Goal: Task Accomplishment & Management: Complete application form

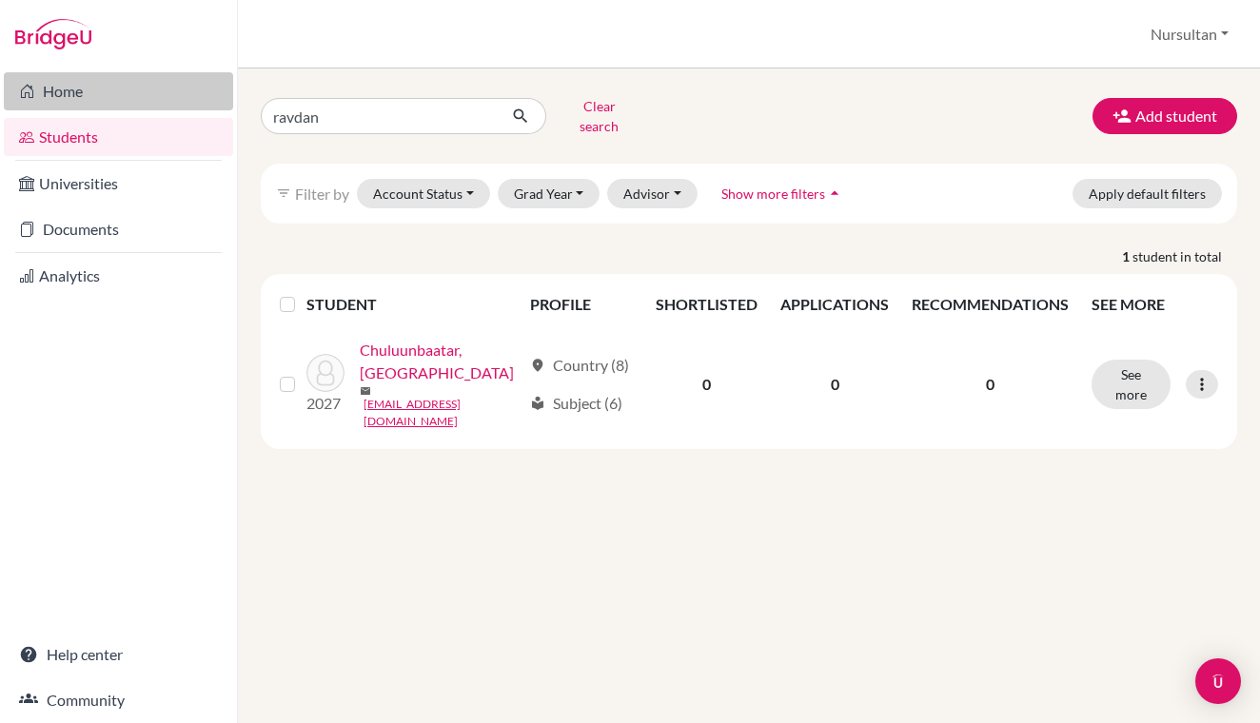
click at [66, 95] on link "Home" at bounding box center [118, 91] width 229 height 38
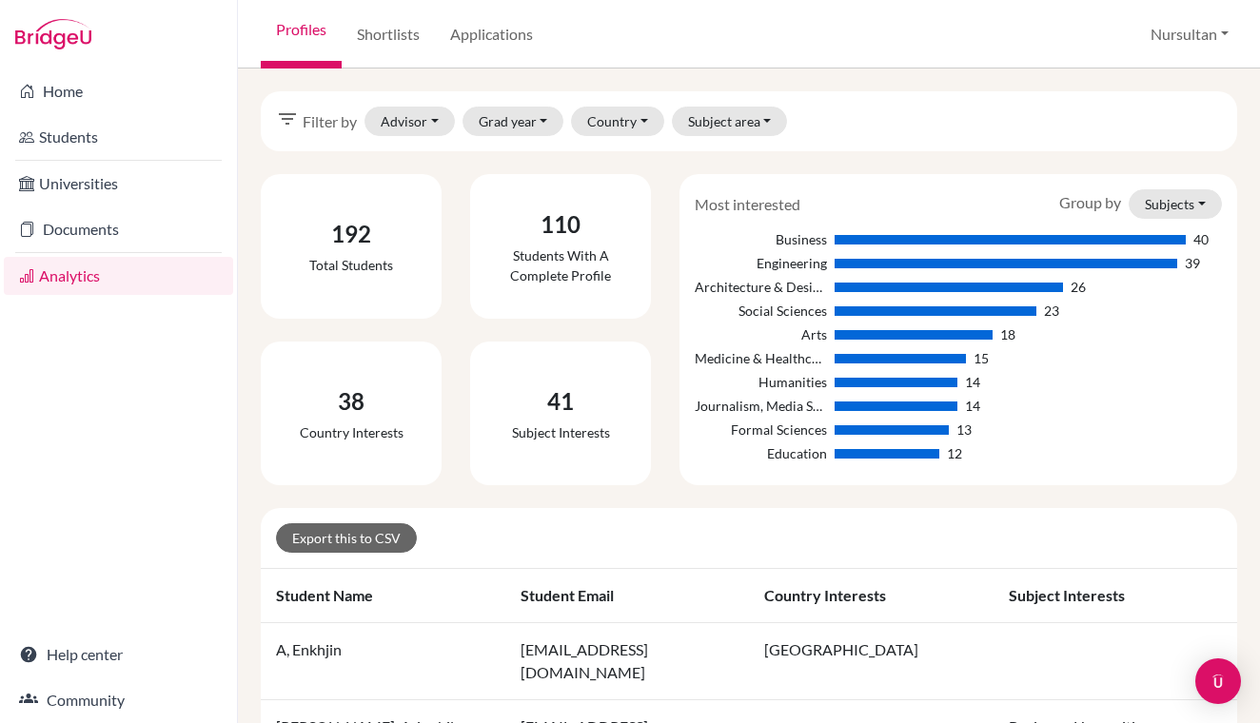
click at [1184, 32] on button "Nursultan" at bounding box center [1189, 34] width 95 height 36
click at [1156, 111] on link "School Settings" at bounding box center [1166, 108] width 150 height 30
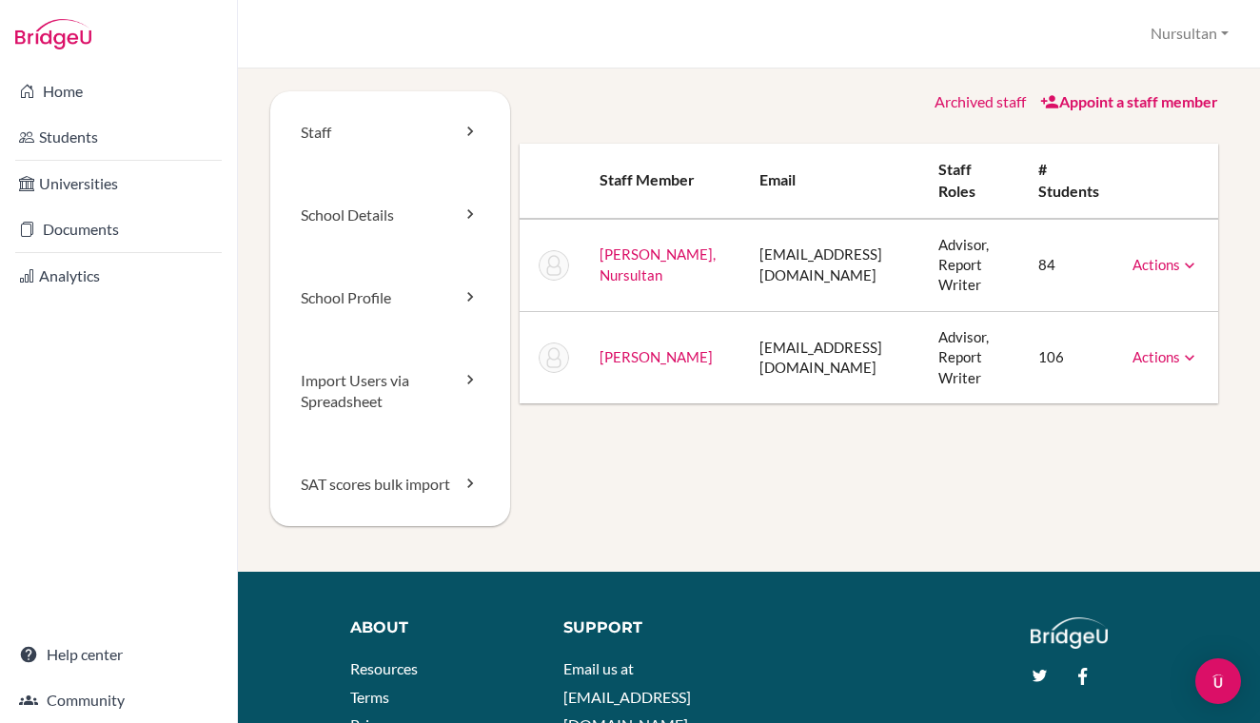
click at [1099, 103] on link "Appoint a staff member" at bounding box center [1129, 101] width 178 height 18
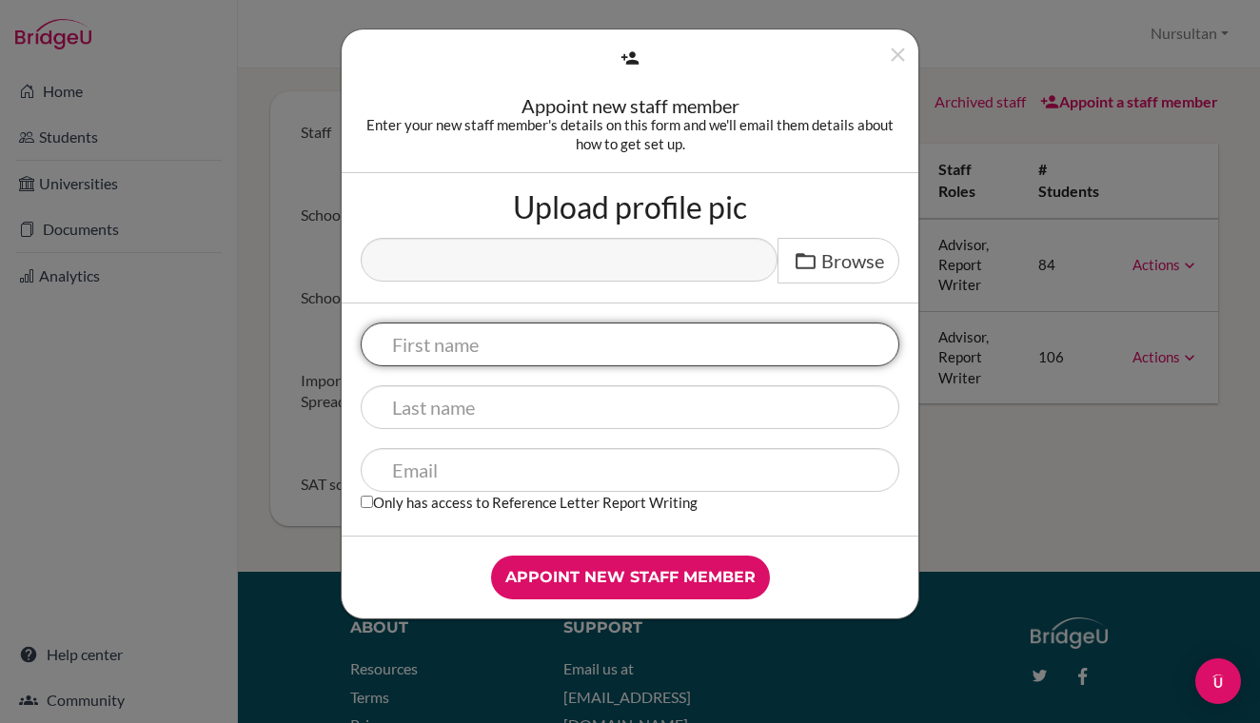
click at [462, 343] on input "text" at bounding box center [630, 345] width 539 height 44
type input "Arkhalykh"
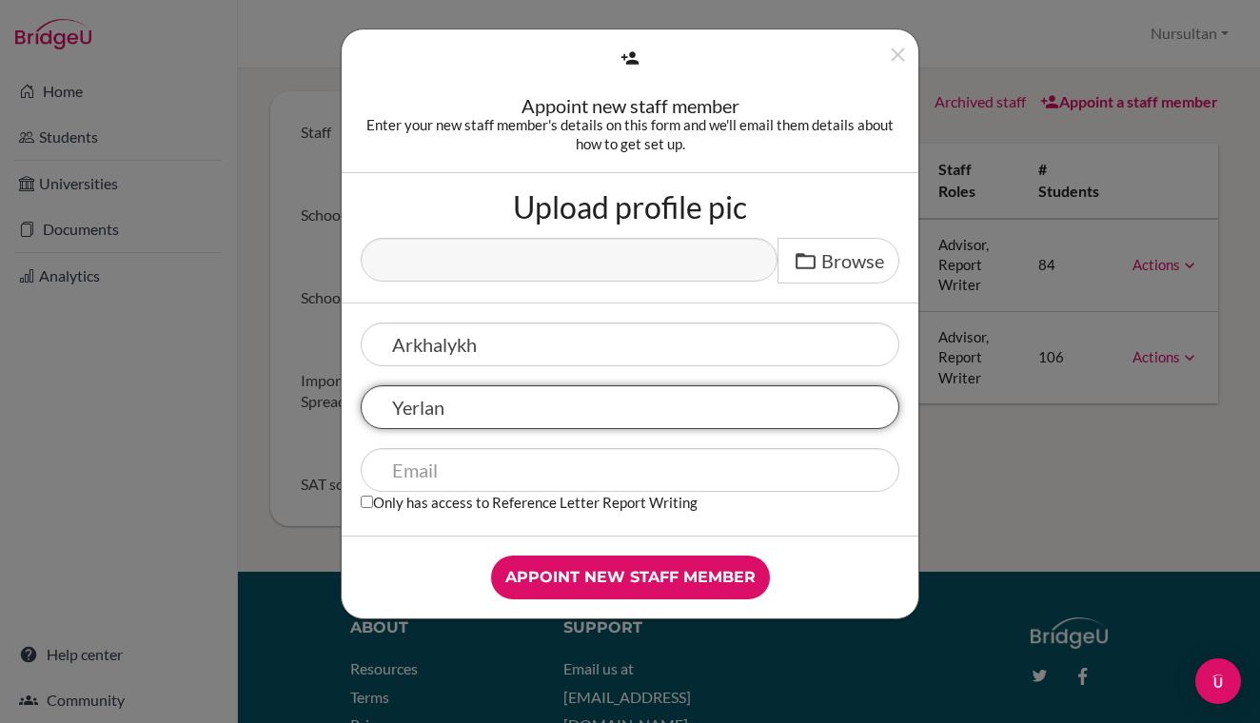
type input "Yerlan"
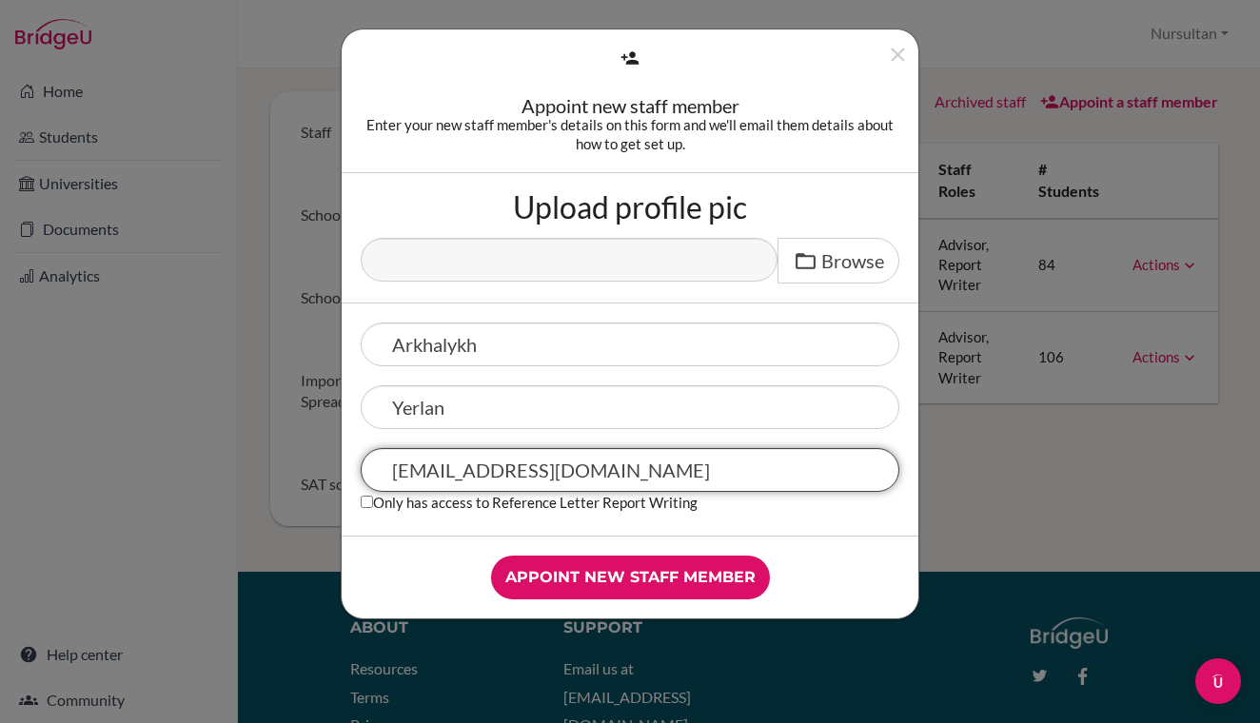
click at [861, 478] on input "arkhalikh.y@gmail.com" at bounding box center [630, 470] width 539 height 44
type input "arkhalikh.y@gmail.com"
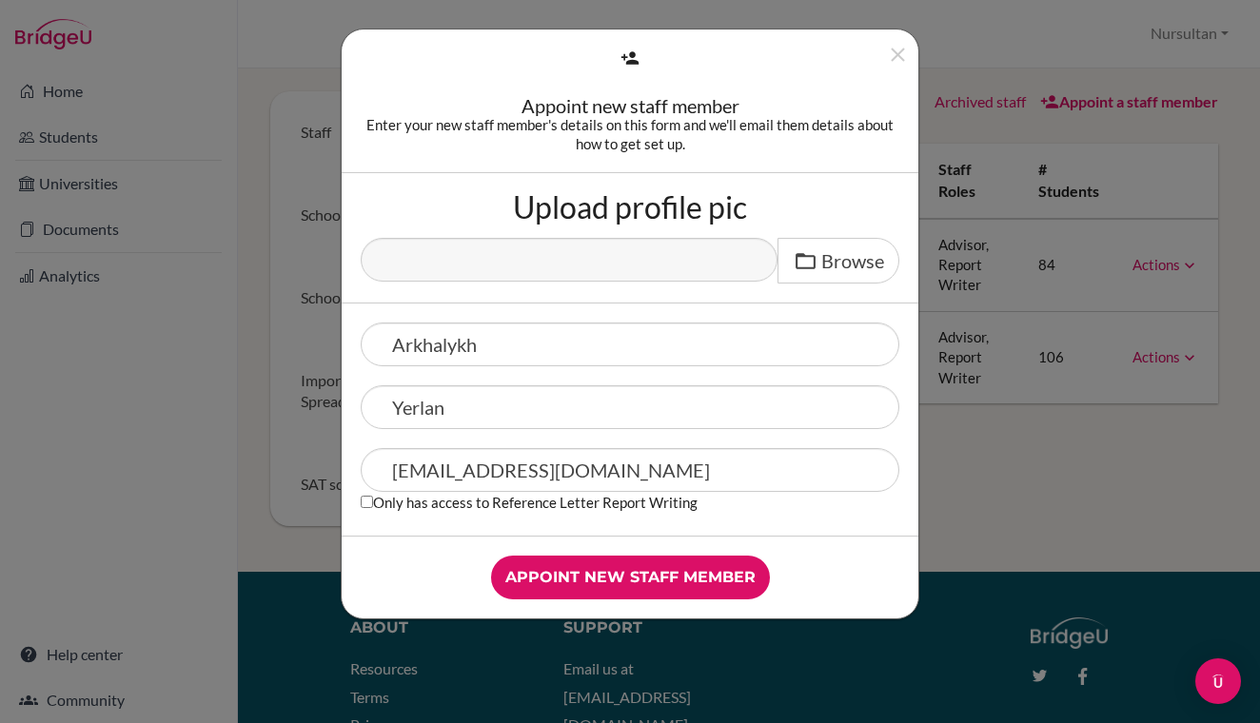
click at [366, 505] on input "Only has access to Reference Letter Report Writing" at bounding box center [367, 502] width 12 height 12
checkbox input "true"
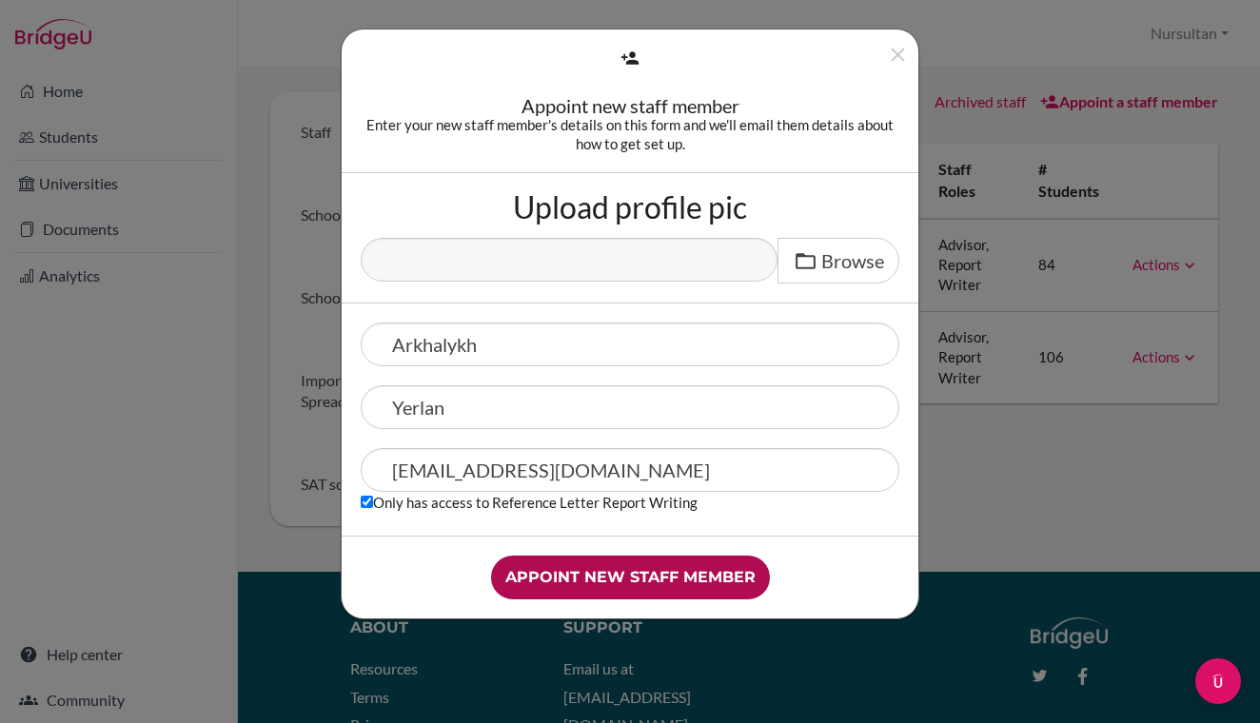
click at [631, 578] on input "Appoint new staff member" at bounding box center [630, 578] width 279 height 44
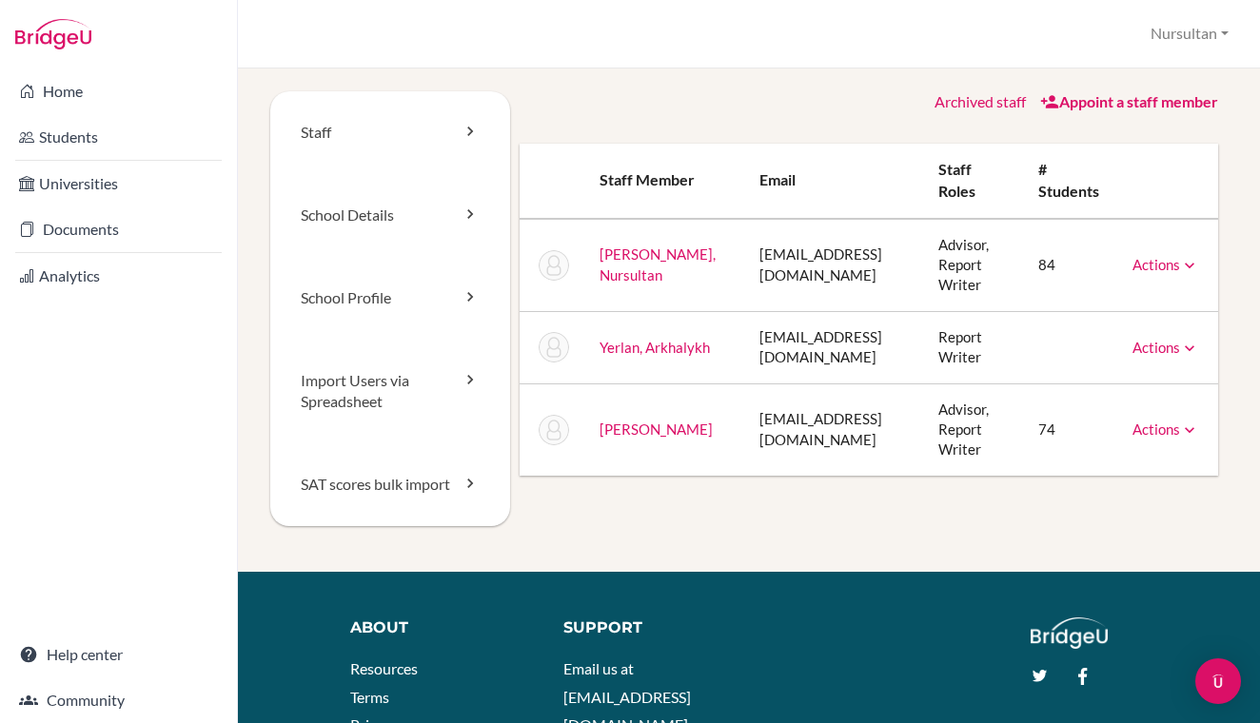
drag, startPoint x: 959, startPoint y: 327, endPoint x: 1003, endPoint y: 359, distance: 54.7
click at [1003, 359] on td "Report Writer" at bounding box center [973, 347] width 101 height 72
click at [1189, 346] on icon at bounding box center [1189, 348] width 19 height 19
click at [1070, 324] on td at bounding box center [1070, 347] width 94 height 72
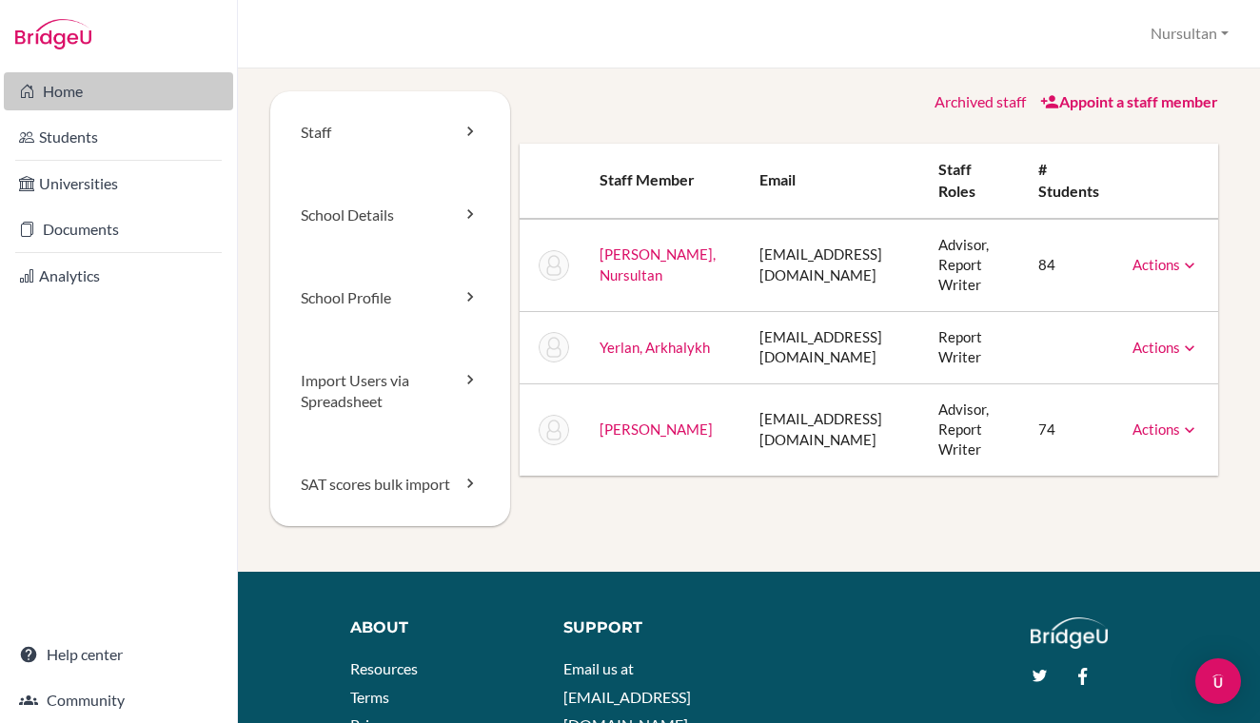
click at [89, 106] on link "Home" at bounding box center [118, 91] width 229 height 38
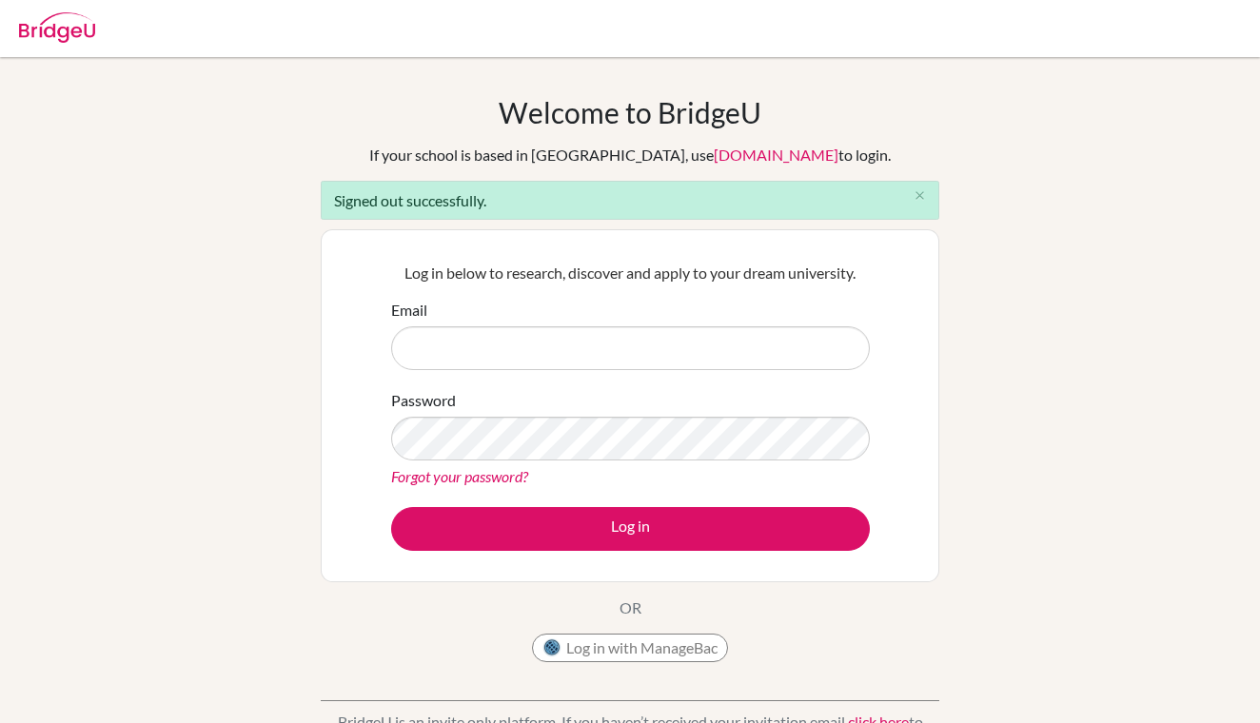
click at [510, 340] on input "Email" at bounding box center [630, 348] width 479 height 44
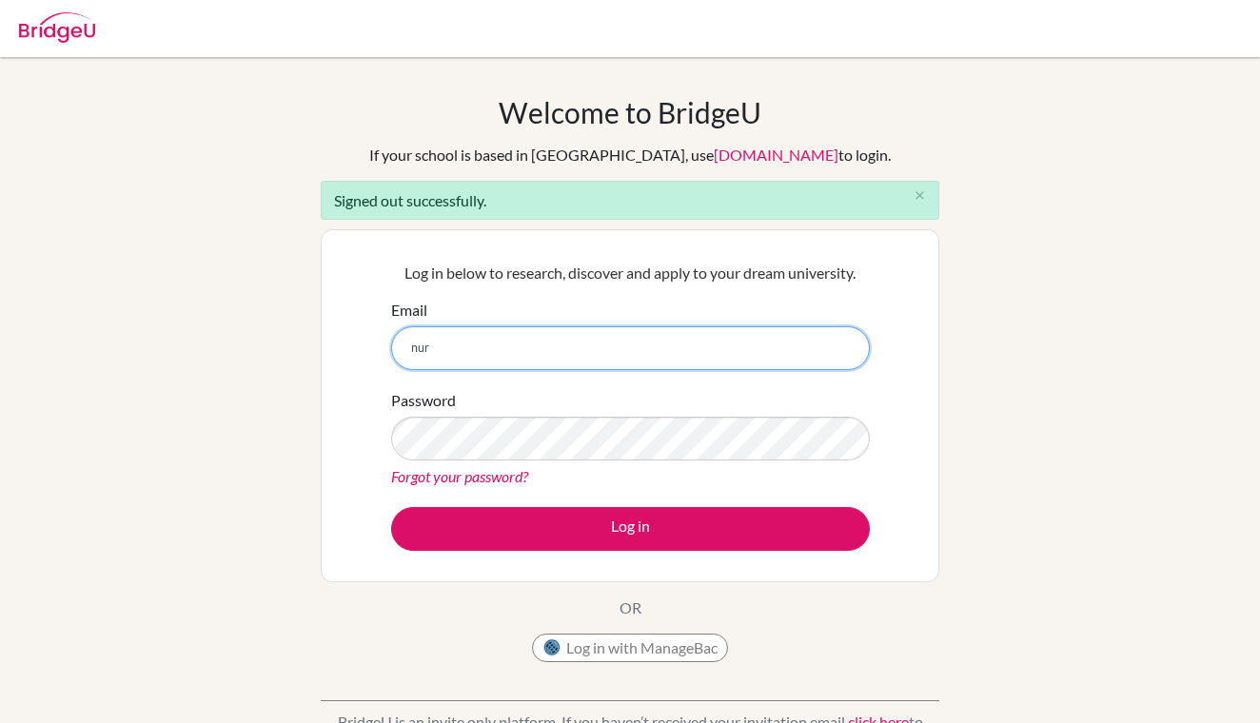
type input "nursultan.sadykov12@gmail.com"
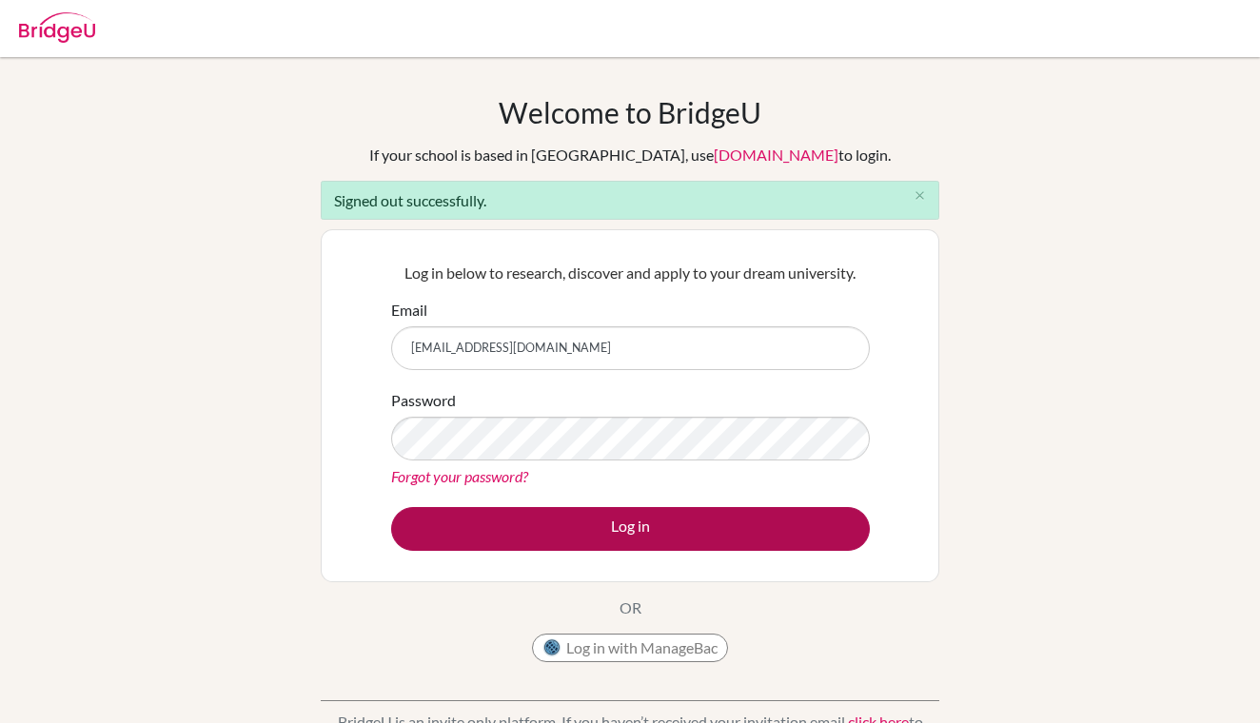
click at [582, 520] on button "Log in" at bounding box center [630, 529] width 479 height 44
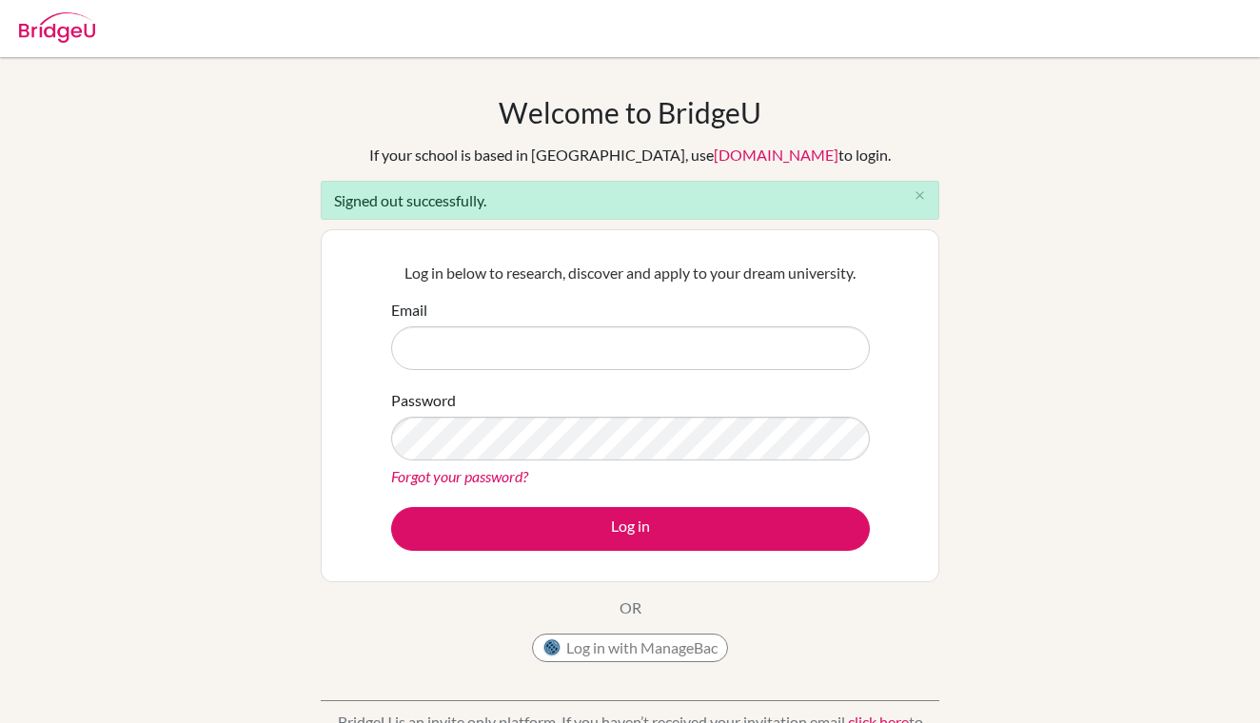
click at [572, 333] on input "Email" at bounding box center [630, 348] width 479 height 44
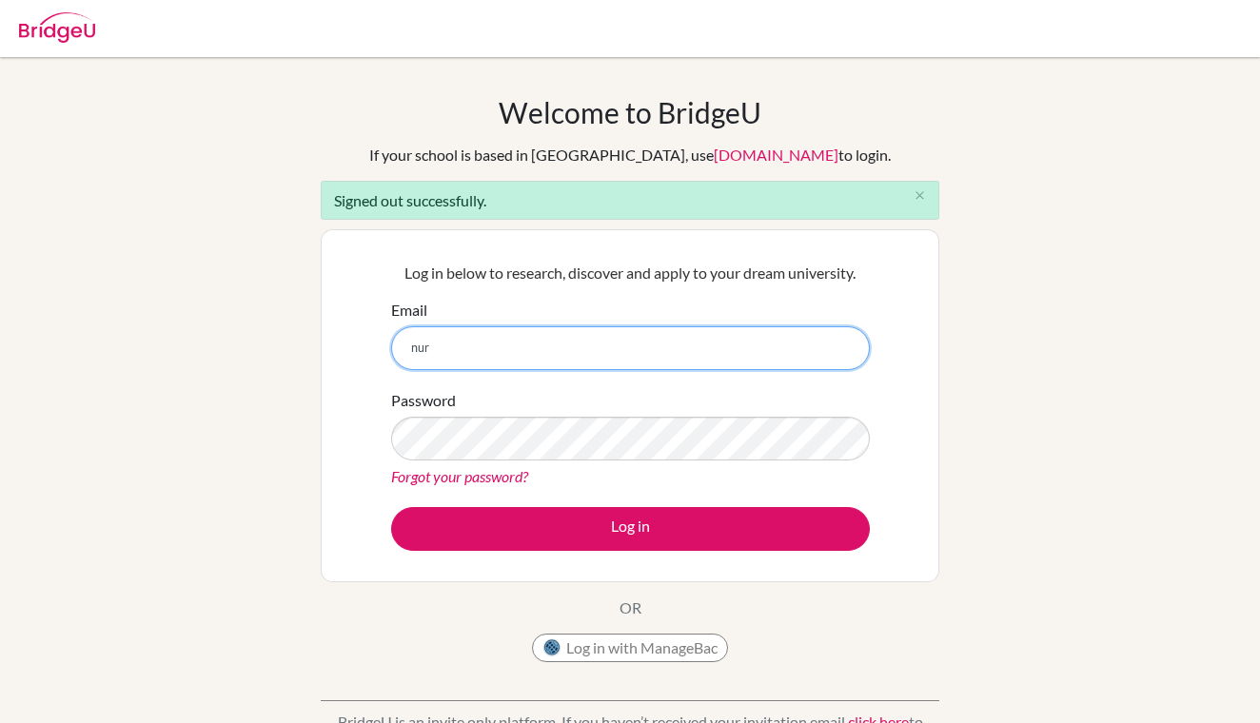
type input "[EMAIL_ADDRESS][DOMAIN_NAME]"
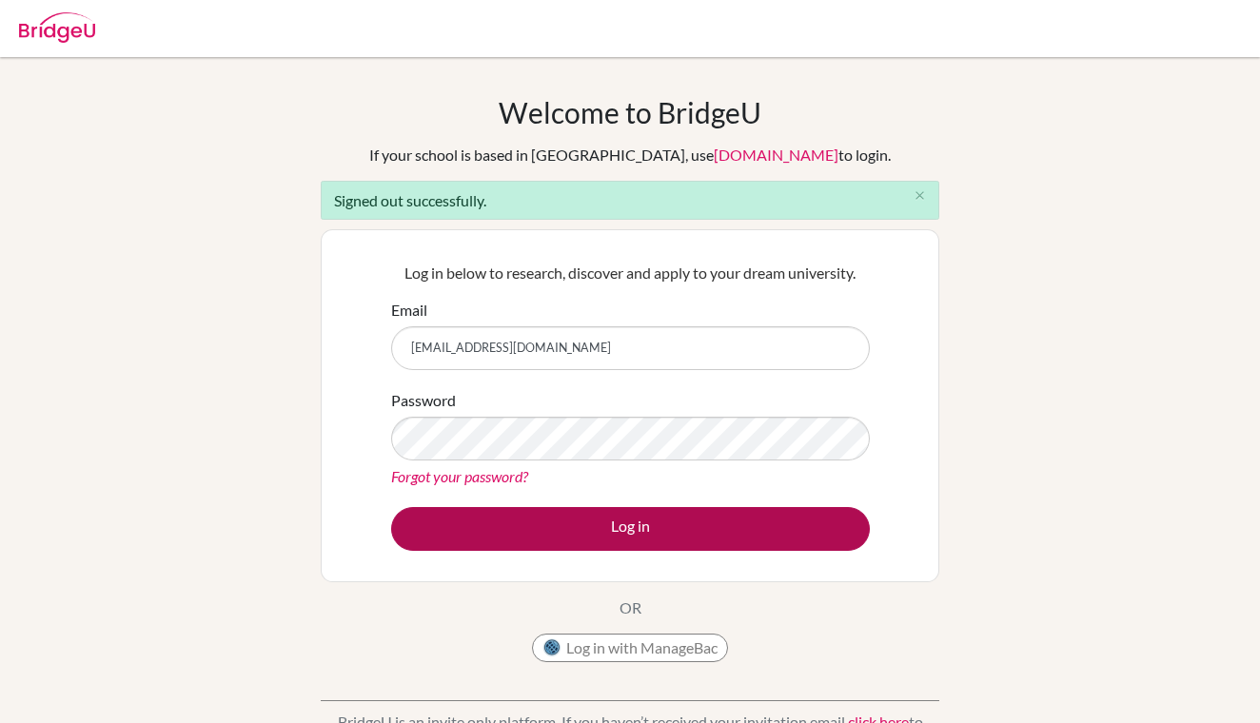
click at [600, 522] on button "Log in" at bounding box center [630, 529] width 479 height 44
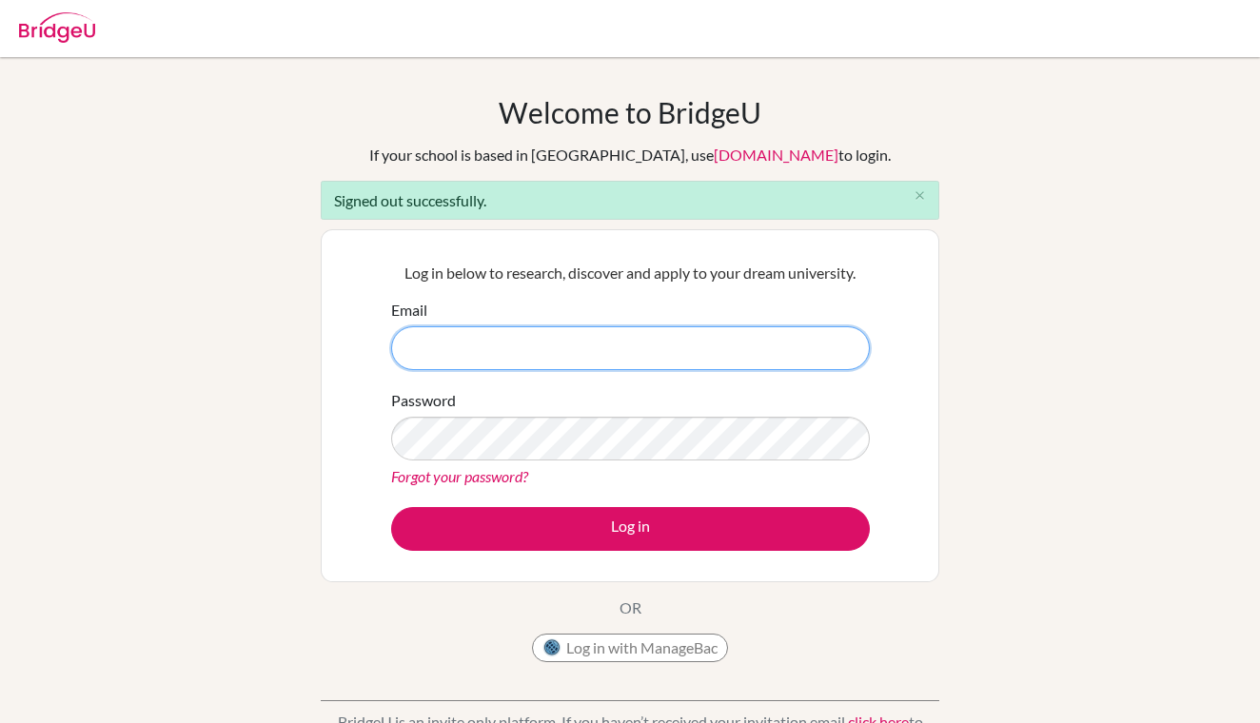
type input "[EMAIL_ADDRESS][DOMAIN_NAME]"
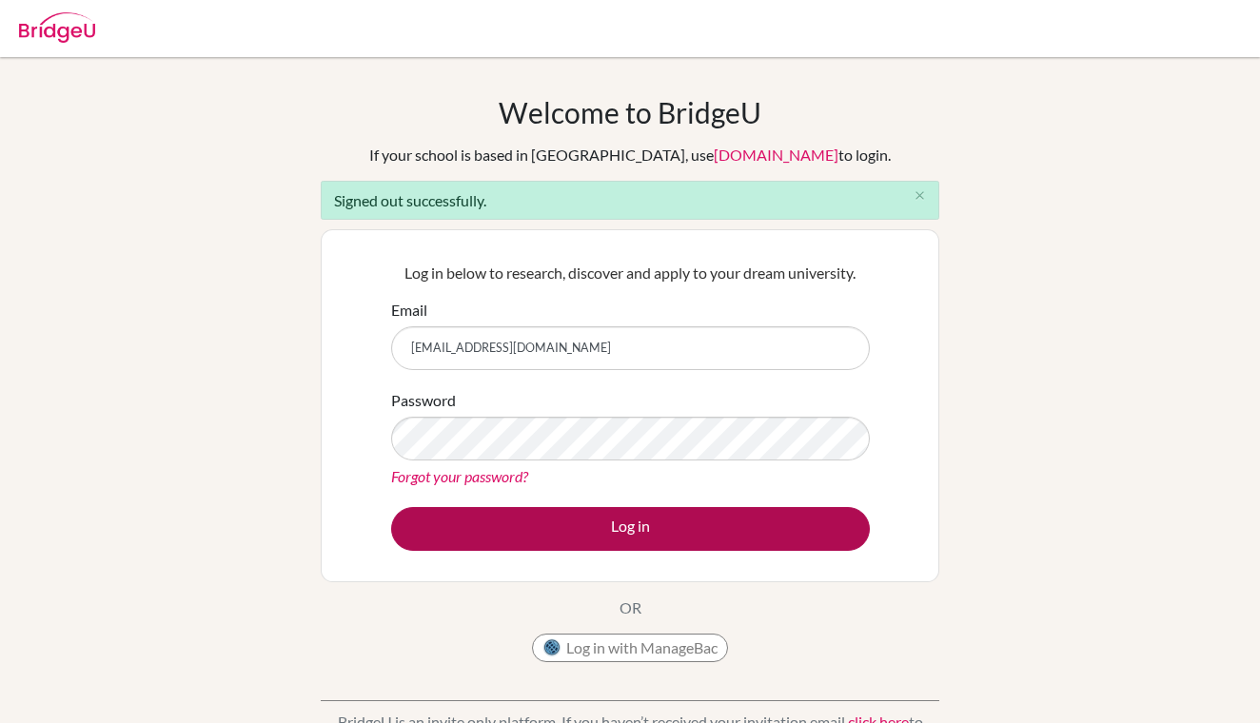
click at [566, 518] on button "Log in" at bounding box center [630, 529] width 479 height 44
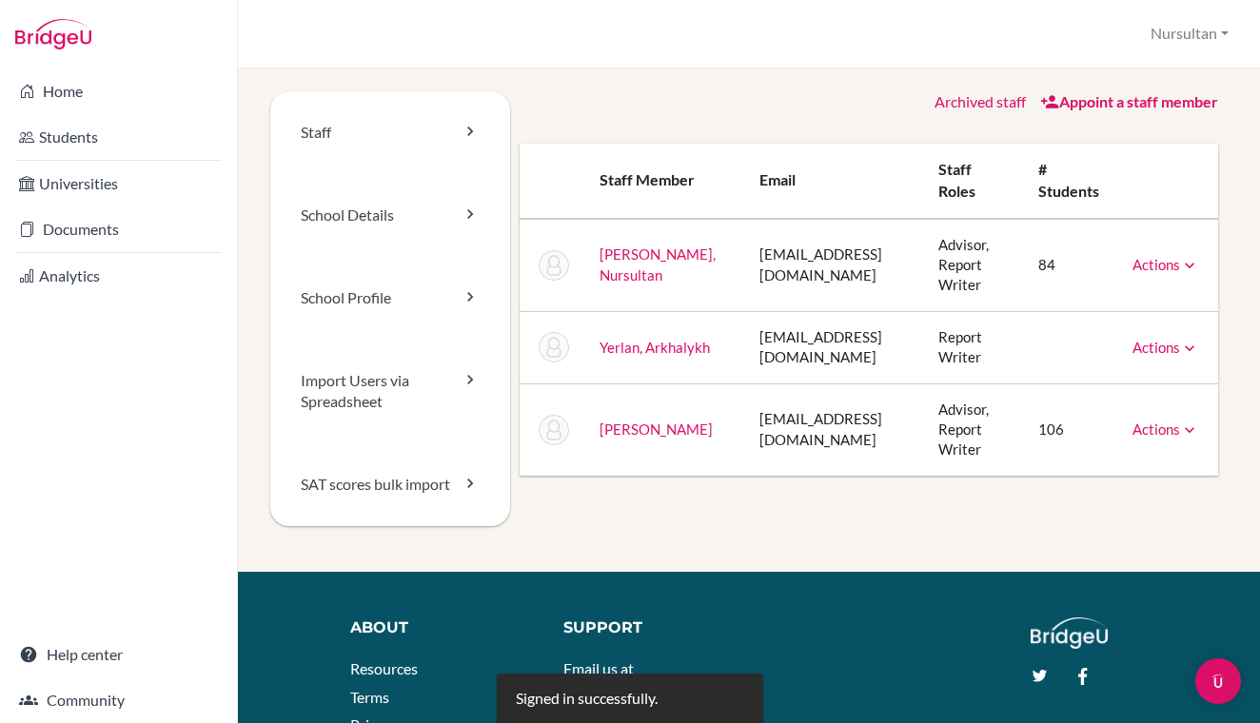
click at [626, 348] on link "Yerlan, Arkhalykh" at bounding box center [655, 347] width 110 height 17
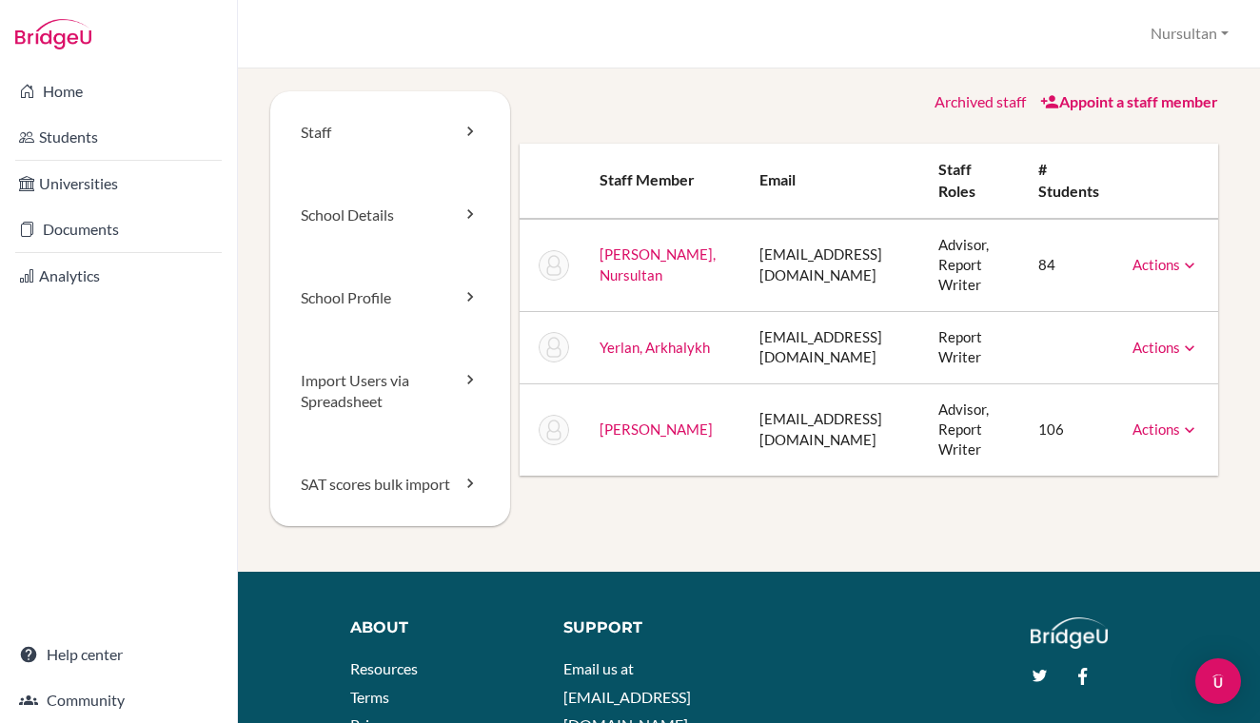
click at [1167, 347] on link "Actions" at bounding box center [1166, 347] width 67 height 17
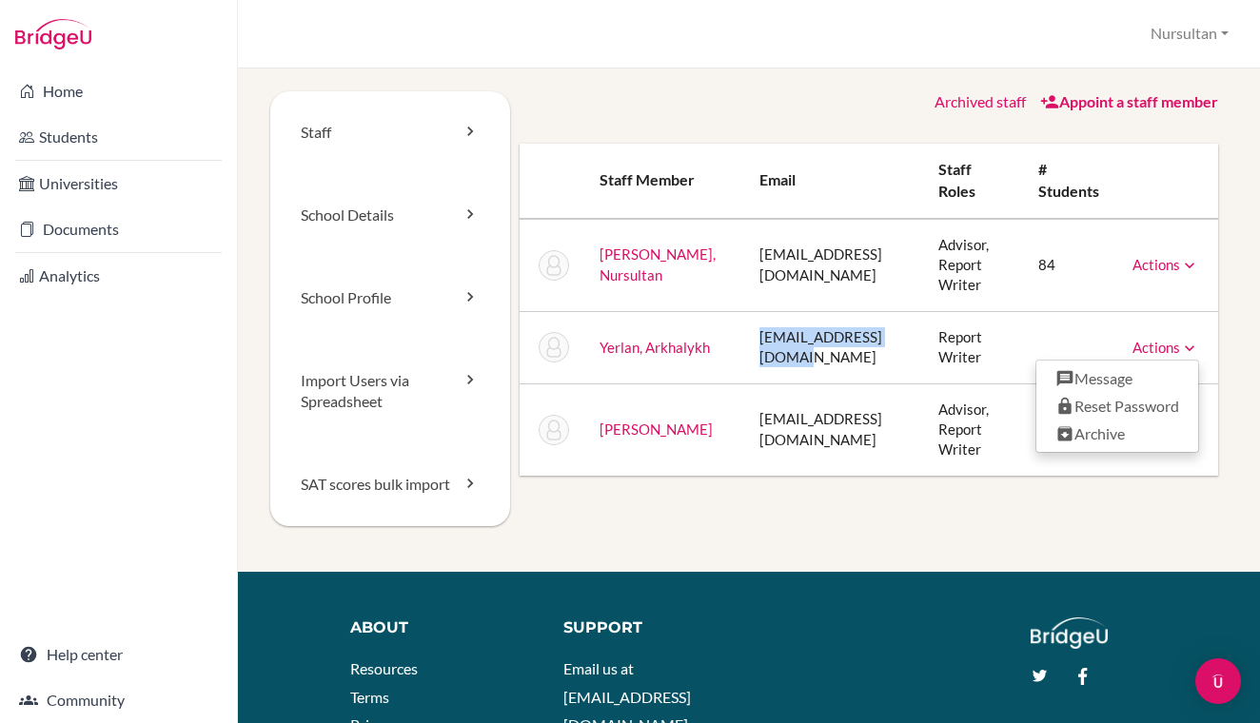
drag, startPoint x: 698, startPoint y: 345, endPoint x: 847, endPoint y: 346, distance: 149.4
click at [847, 346] on td "[EMAIL_ADDRESS][DOMAIN_NAME]" at bounding box center [833, 347] width 178 height 72
copy td "[EMAIL_ADDRESS][DOMAIN_NAME]"
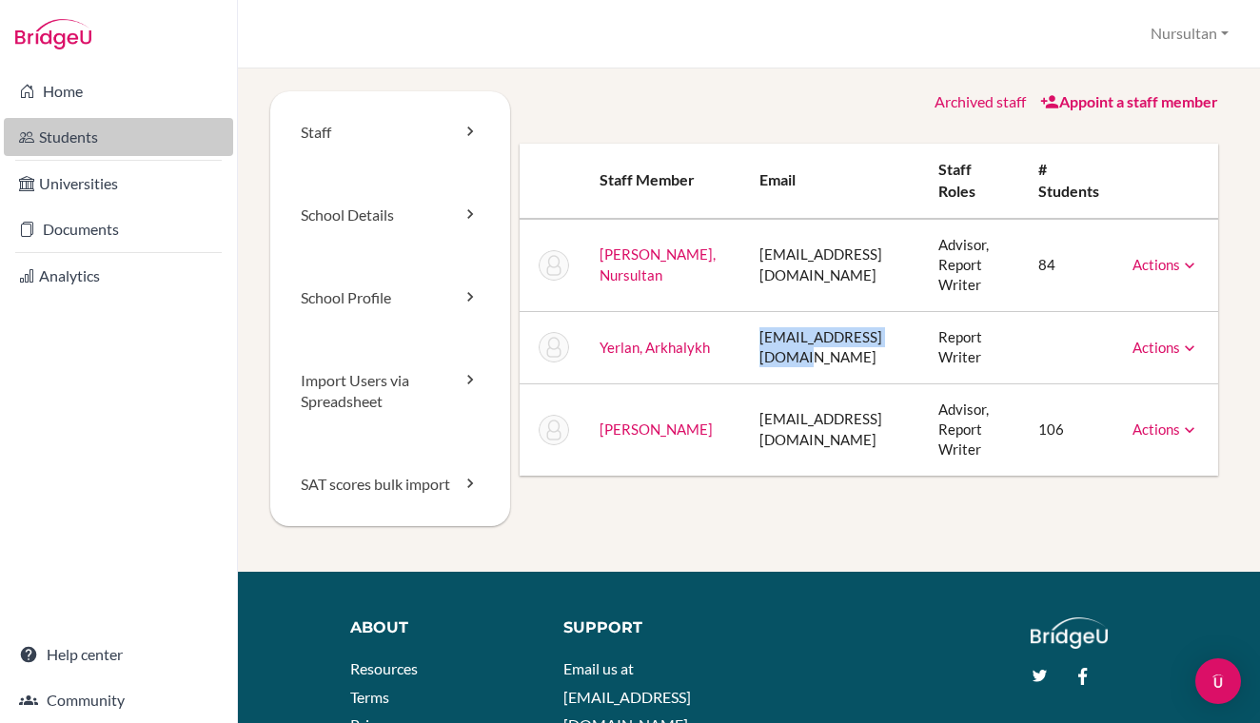
click at [87, 145] on link "Students" at bounding box center [118, 137] width 229 height 38
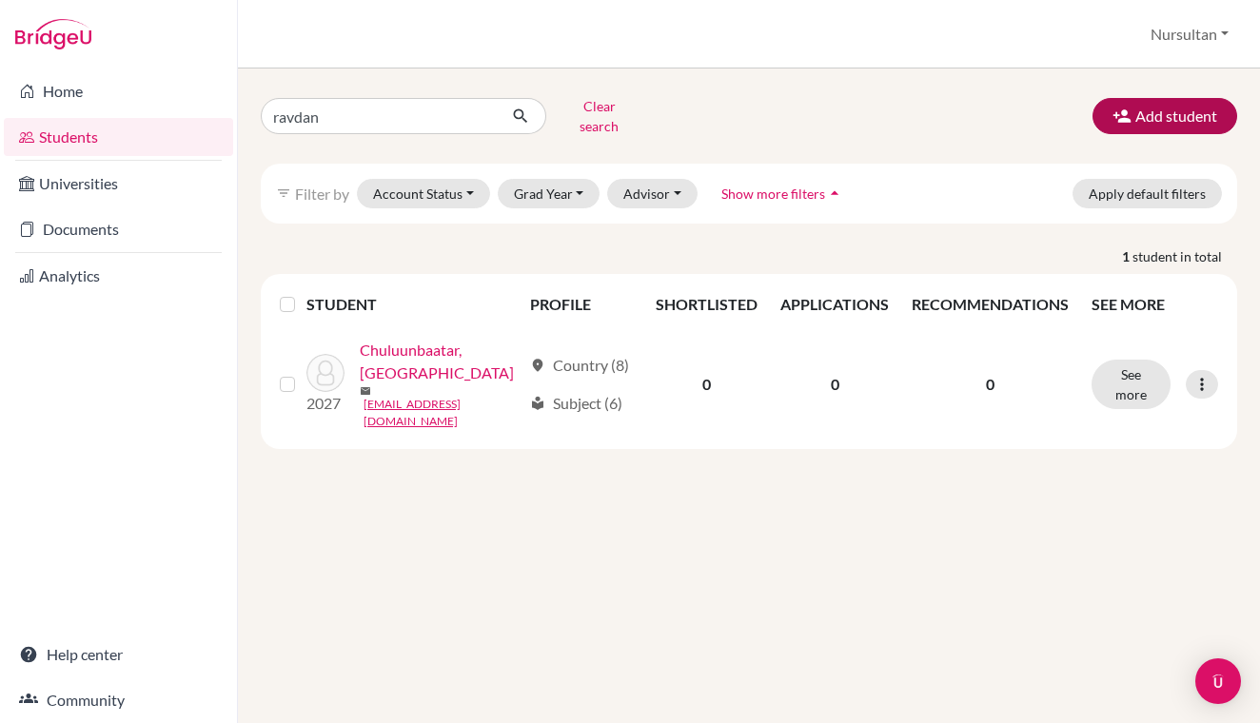
click at [1180, 99] on button "Add student" at bounding box center [1165, 116] width 145 height 36
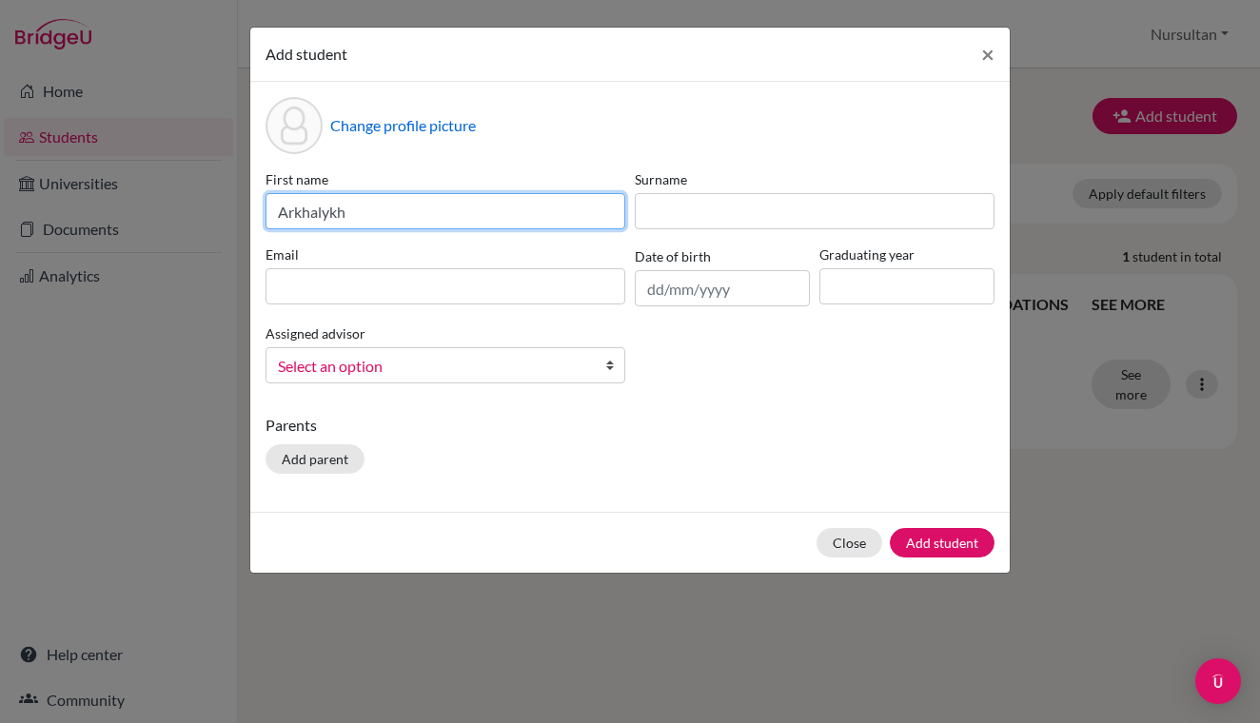
type input "Arkhalykh"
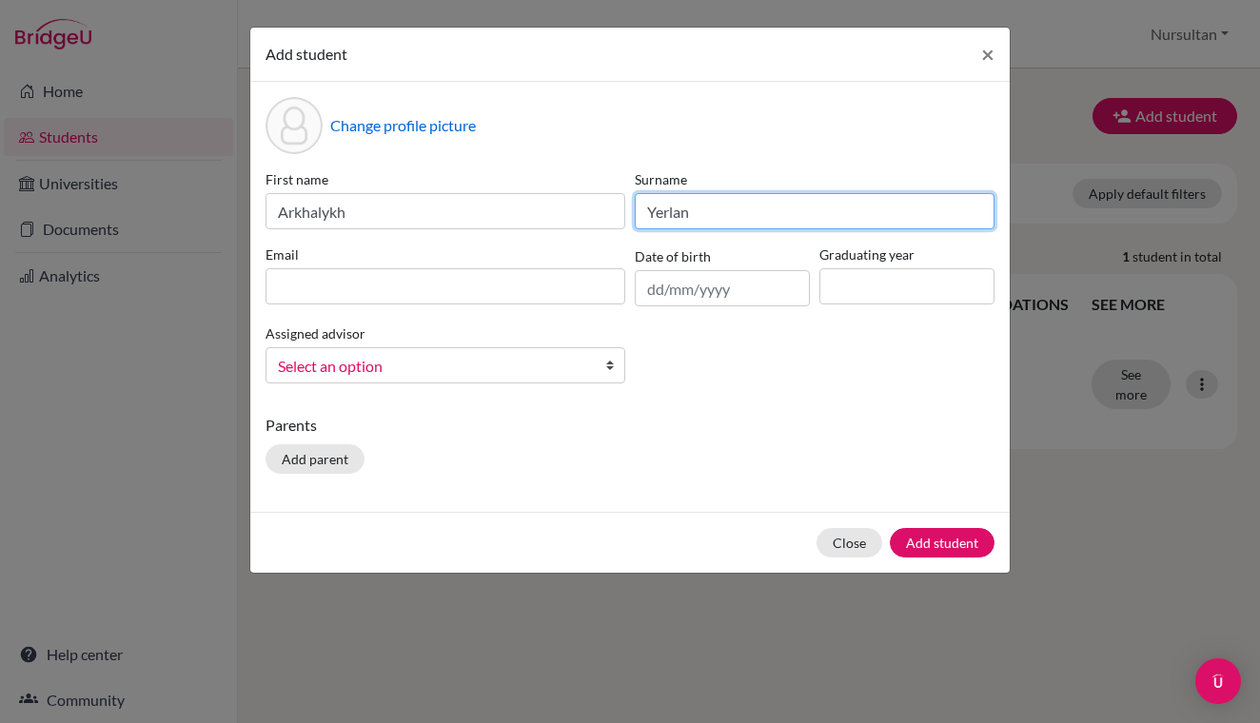
type input "Yerlan"
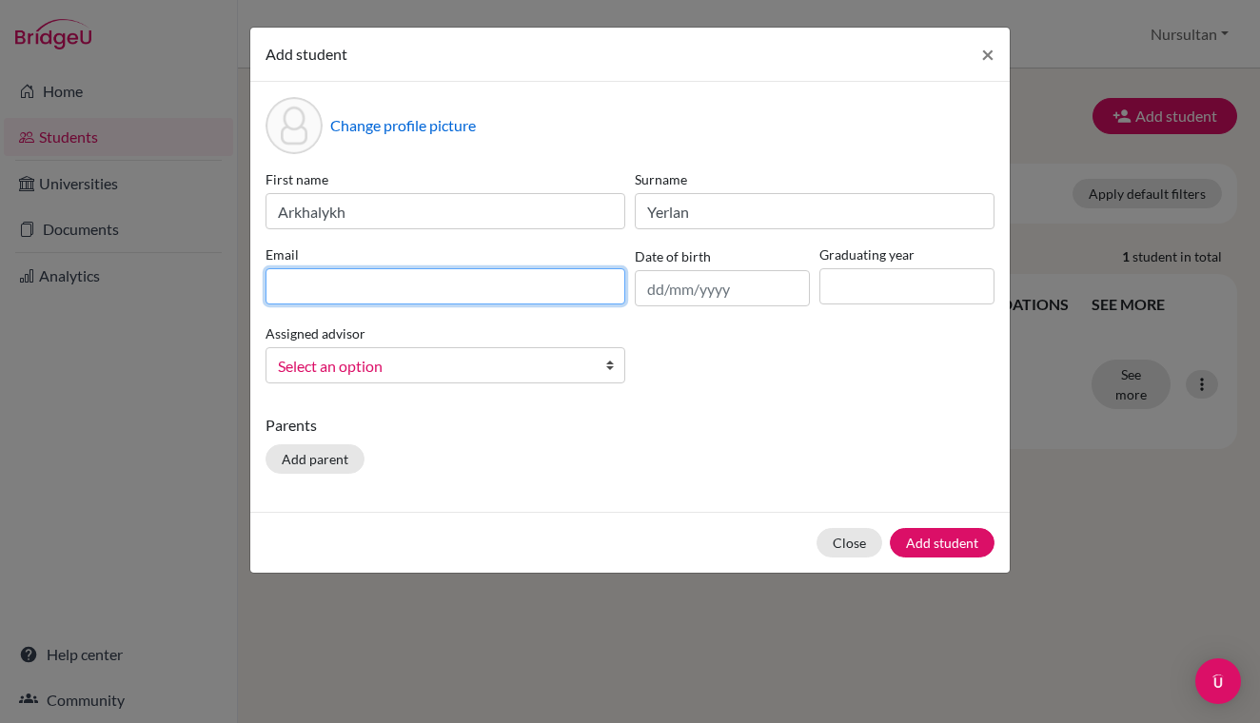
paste input "[EMAIL_ADDRESS][DOMAIN_NAME]"
type input "[EMAIL_ADDRESS][DOMAIN_NAME]"
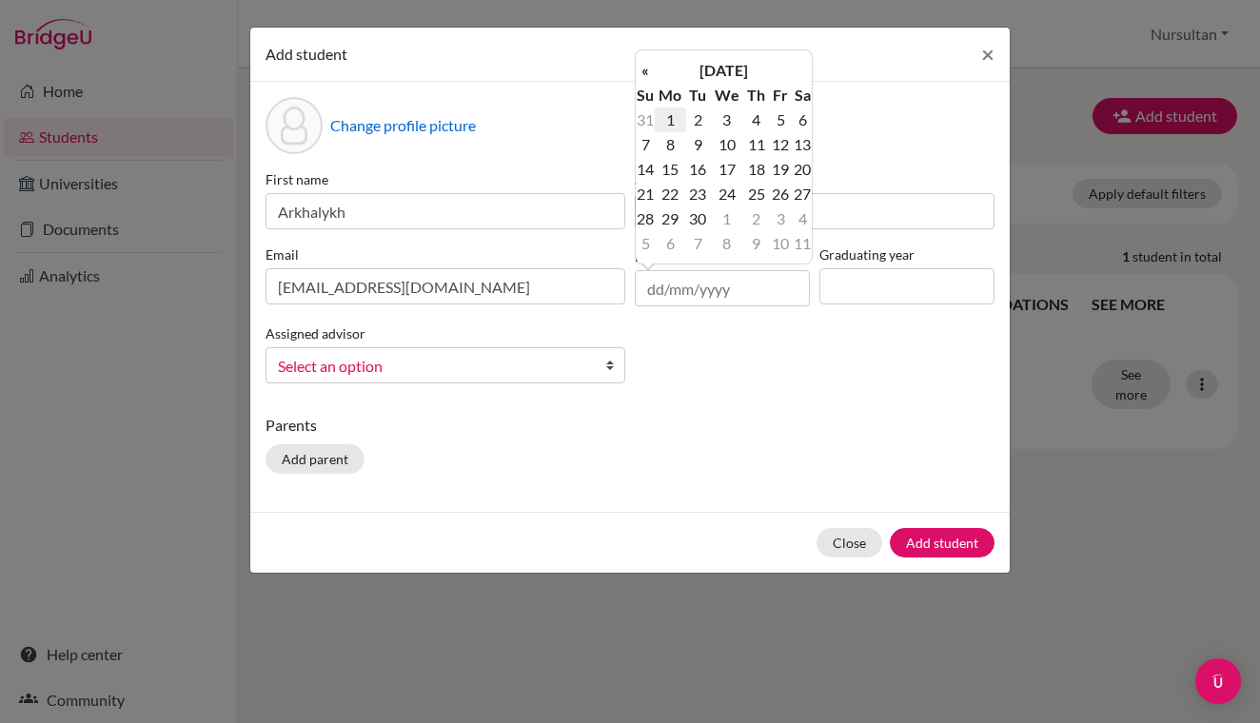
click at [686, 124] on td "1" at bounding box center [670, 120] width 31 height 25
click at [727, 288] on input "01/09/2025" at bounding box center [722, 288] width 175 height 36
type input "01/09/2000"
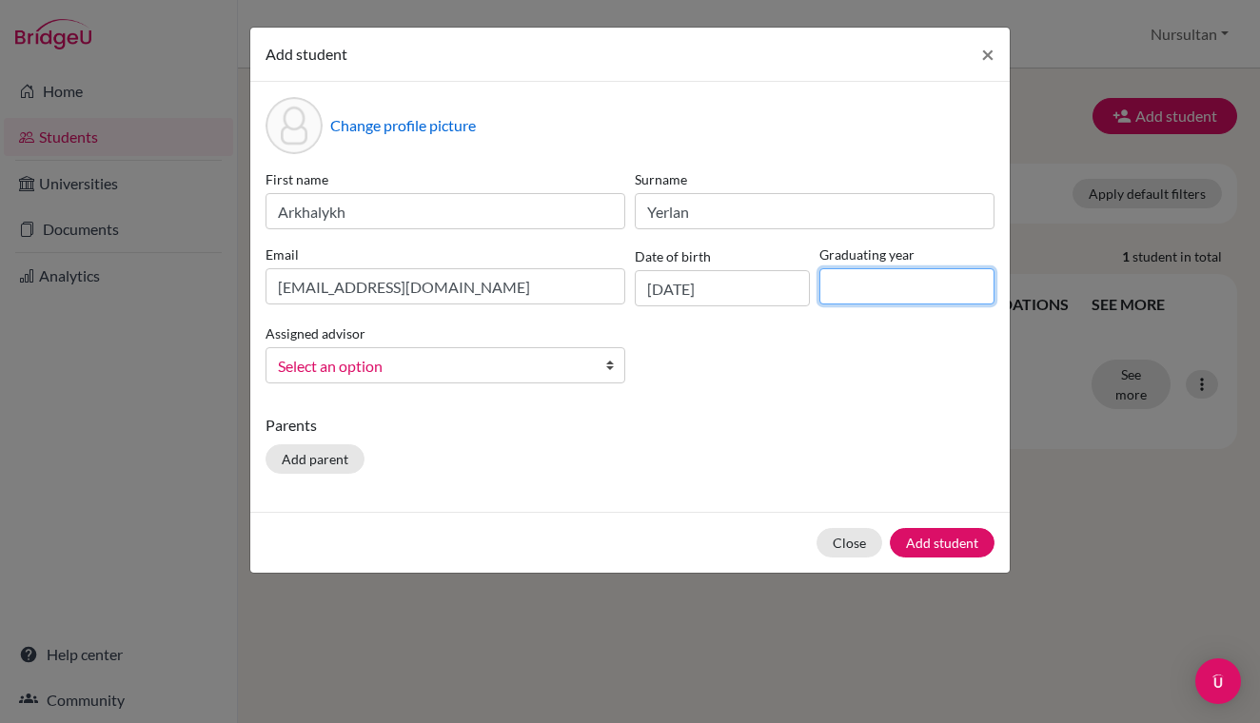
click at [846, 291] on input at bounding box center [907, 286] width 175 height 36
type input "2027"
click at [409, 366] on span "Select an option" at bounding box center [433, 366] width 310 height 25
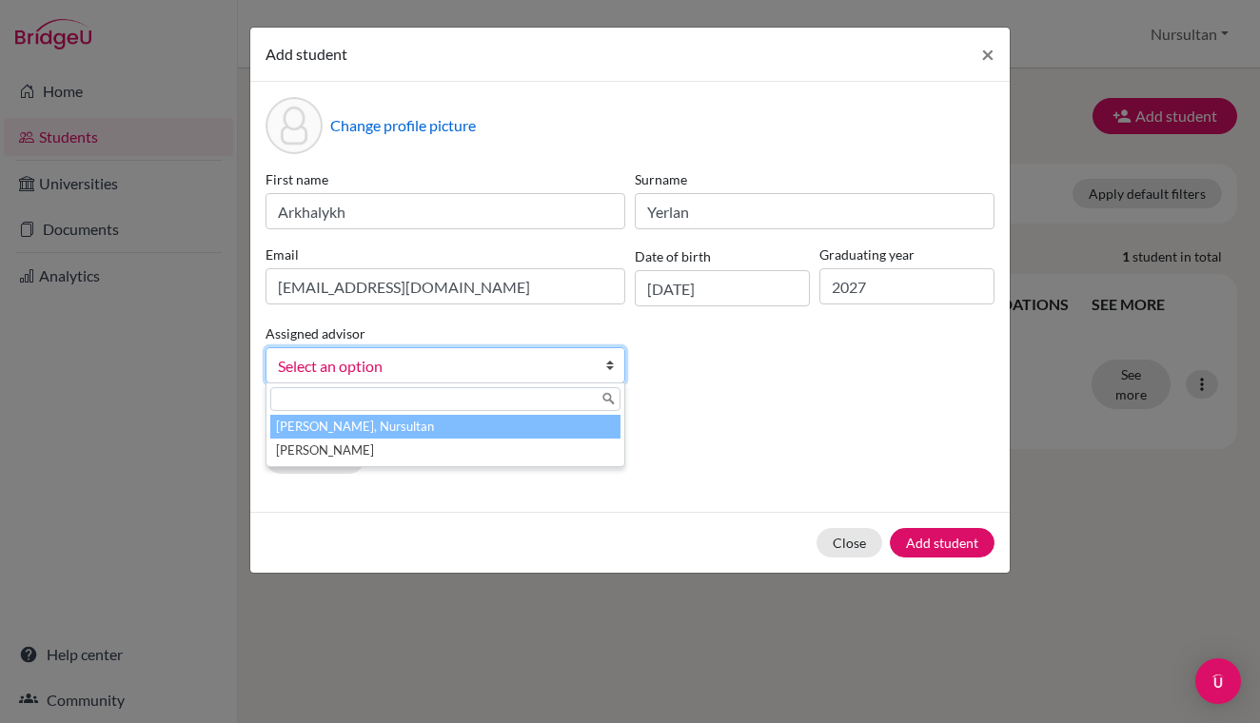
click at [355, 425] on li "[PERSON_NAME], Nursultan" at bounding box center [445, 427] width 350 height 24
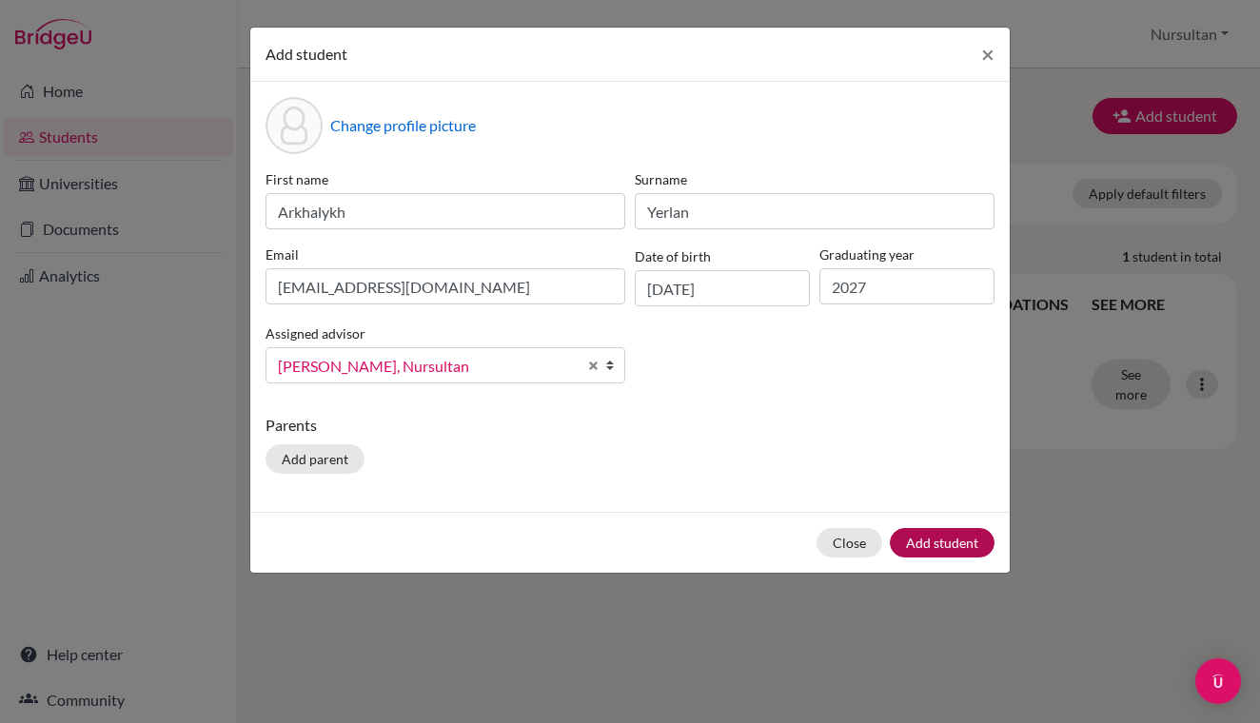
click at [946, 543] on button "Add student" at bounding box center [942, 543] width 105 height 30
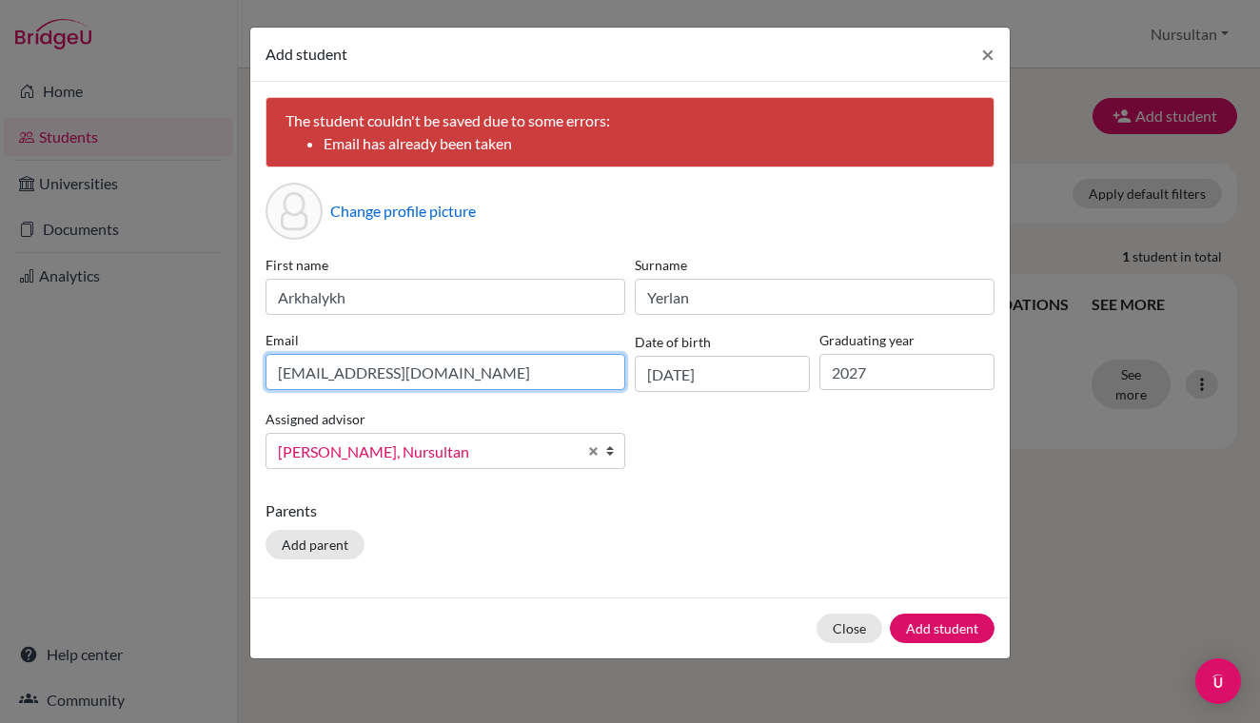
drag, startPoint x: 446, startPoint y: 376, endPoint x: 211, endPoint y: 381, distance: 235.2
click at [350, 378] on input "[EMAIL_ADDRESS][DOMAIN_NAME]" at bounding box center [446, 372] width 360 height 36
drag, startPoint x: 350, startPoint y: 378, endPoint x: 262, endPoint y: 376, distance: 88.5
click at [262, 376] on div "Email arkhalikh.y@gmail.com" at bounding box center [445, 361] width 369 height 62
type input "arkha4104@gmail.com"
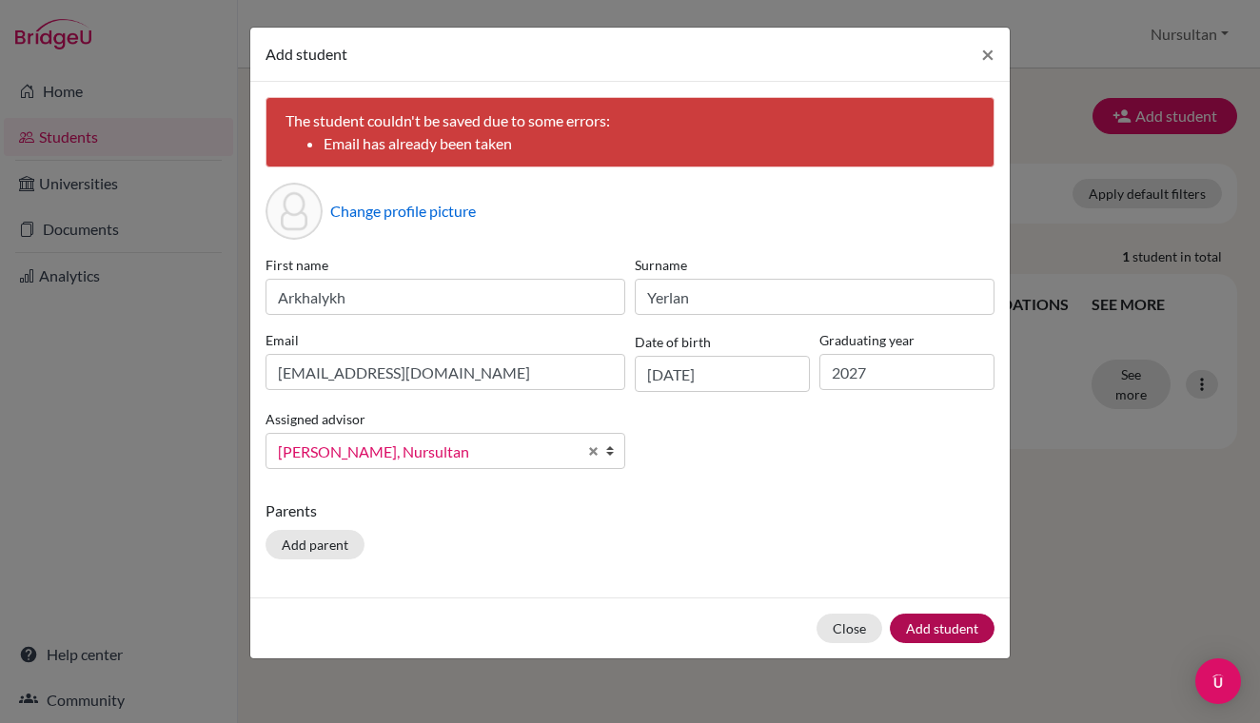
click at [953, 631] on button "Add student" at bounding box center [942, 629] width 105 height 30
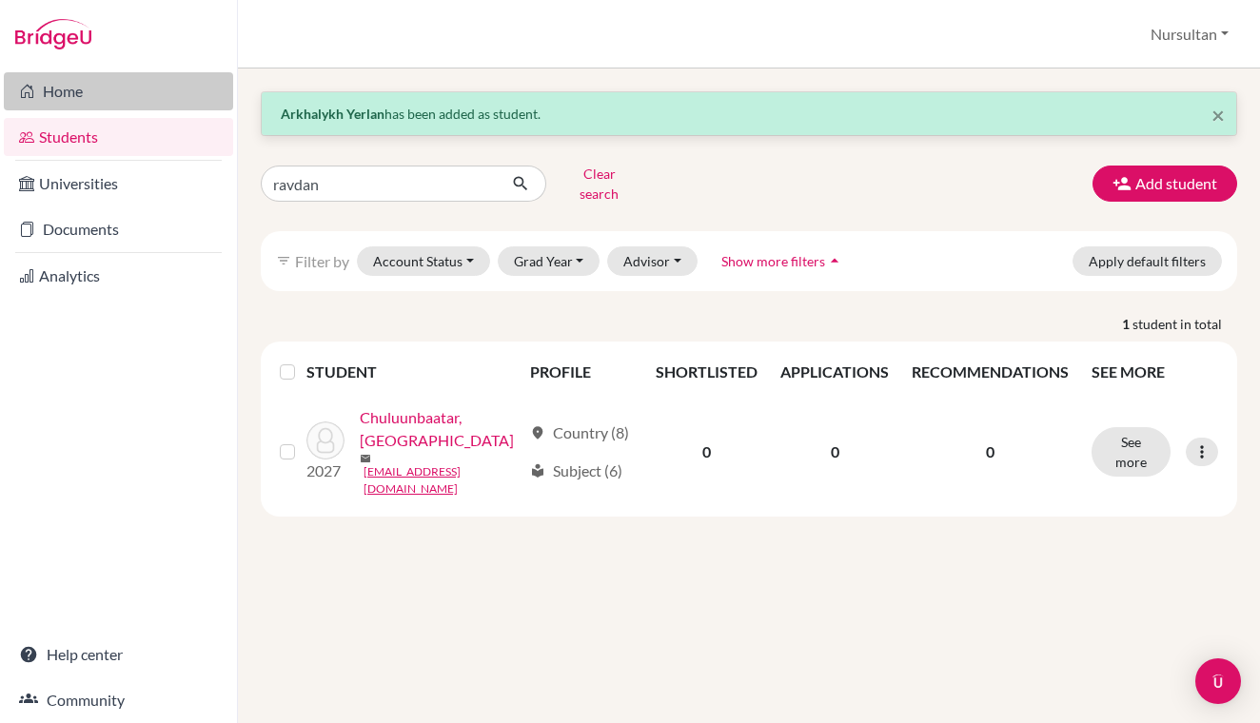
click at [67, 98] on link "Home" at bounding box center [118, 91] width 229 height 38
